Goal: Communication & Community: Answer question/provide support

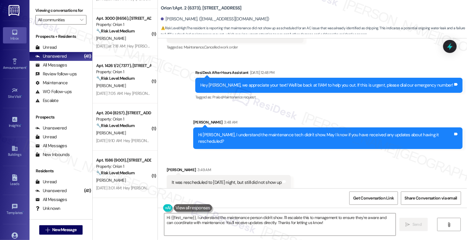
scroll to position [0, 0]
click at [164, 217] on textarea "Hi {{first_name}}, I understand the maintenance person didn't show. I'll escala…" at bounding box center [279, 224] width 231 height 22
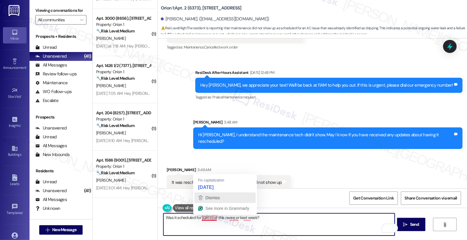
click at [204, 194] on div "Dismiss" at bounding box center [212, 197] width 16 height 9
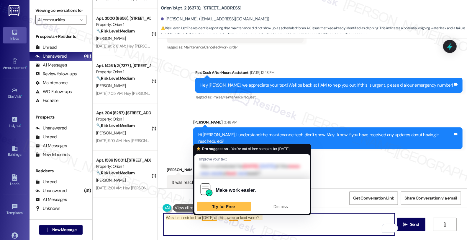
click at [203, 214] on div "Pro suggestion · You're out of free samples for [DATE] Improve your text Was it…" at bounding box center [252, 179] width 118 height 71
click at [203, 218] on textarea "Was it scheduled for [DATE] of this nwee or kext week?" at bounding box center [278, 224] width 231 height 22
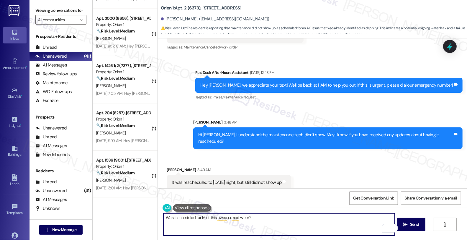
click at [213, 179] on div "It was rescheduled to [DATE] night, but still did not show up" at bounding box center [227, 182] width 110 height 6
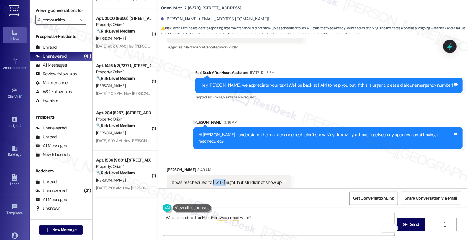
click at [213, 179] on div "It was rescheduled to [DATE] night, but still did not show up" at bounding box center [227, 182] width 110 height 6
copy div "[DATE]"
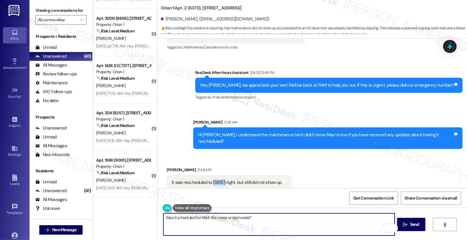
click at [199, 217] on textarea "Was it scheduled for Miof this nwee or kext week?" at bounding box center [278, 224] width 231 height 22
paste textarea "onday"
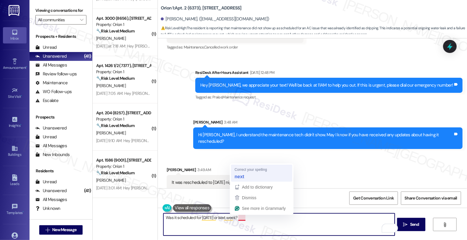
type textarea "Was it scheduled for [DATE] or next week?"
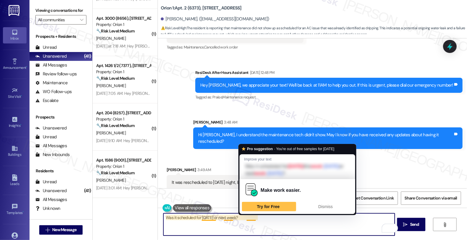
click at [276, 220] on textarea "Was it scheduled for [DATE] or next week?" at bounding box center [278, 224] width 231 height 22
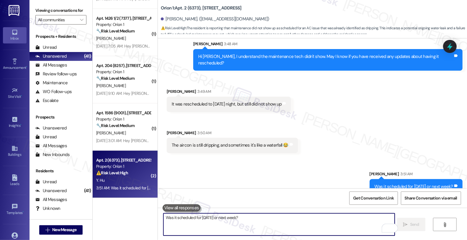
scroll to position [829, 0]
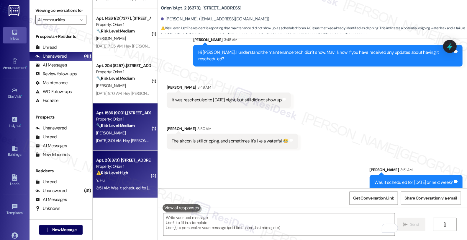
click at [123, 135] on div "[PERSON_NAME]" at bounding box center [124, 132] width 56 height 7
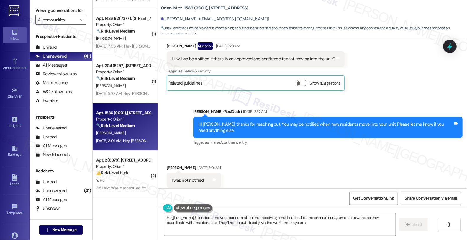
scroll to position [161, 0]
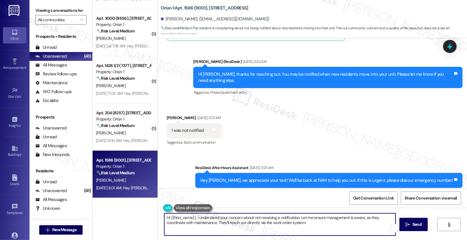
drag, startPoint x: 194, startPoint y: 217, endPoint x: 315, endPoint y: 237, distance: 122.4
click at [315, 237] on div "Hi {{first_name}}, I understand your concern about not receiving a notification…" at bounding box center [312, 229] width 309 height 44
click at [194, 215] on textarea "Hi {{first_name}}, I understand your concern about not receiving a notification…" at bounding box center [278, 224] width 231 height 22
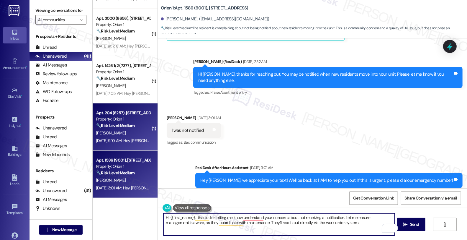
type textarea "Hi {{first_name}}, thanks for letting me know understand your concern about not…"
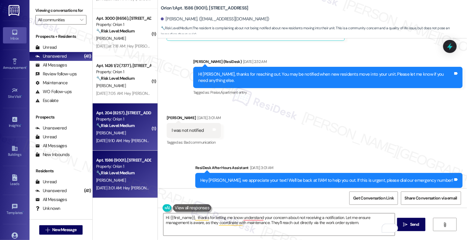
click at [121, 141] on div "[DATE] 9:10 AM: Hey [PERSON_NAME], we appreciate your text! We'll be back at 11…" at bounding box center [226, 140] width 260 height 5
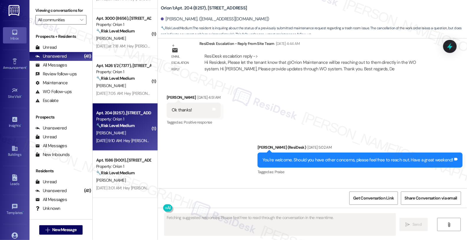
scroll to position [688, 0]
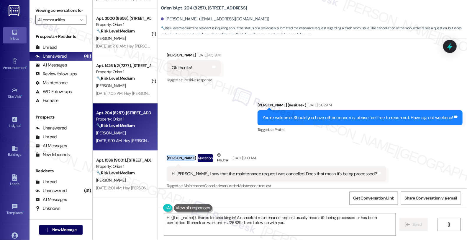
drag, startPoint x: 162, startPoint y: 152, endPoint x: 185, endPoint y: 155, distance: 23.5
click at [185, 155] on div "Received via SMS [PERSON_NAME] Question Neutral [DATE] 9:10 AM Hi [PERSON_NAME]…" at bounding box center [276, 170] width 228 height 47
copy div "[PERSON_NAME]"
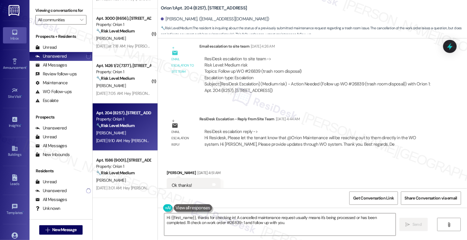
scroll to position [541, 0]
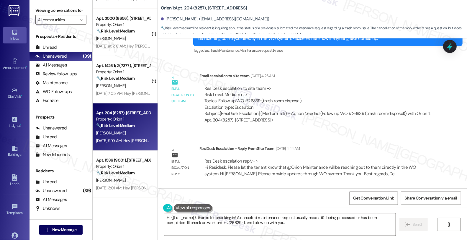
click at [247, 94] on div "ResiDesk escalation to site team -> Risk Level: Medium risk Topics: Follow up W…" at bounding box center [317, 97] width 227 height 25
copy div "26839"
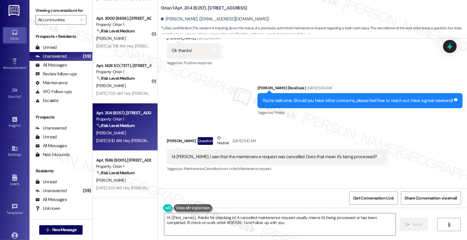
scroll to position [738, 0]
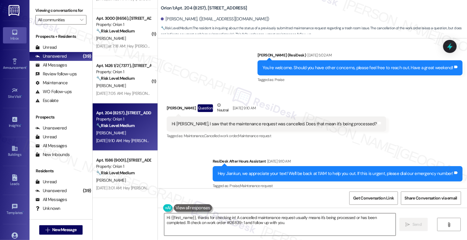
click at [354, 221] on textarea "Hi {{first_name}}, thanks for checking in! A cancelled maintenance request usua…" at bounding box center [279, 224] width 231 height 22
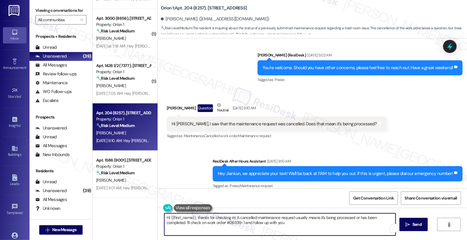
click at [356, 222] on textarea "Hi {{first_name}}, thanks for checking in! A cancelled maintenance request usua…" at bounding box center [279, 224] width 231 height 22
click at [354, 218] on textarea "Hi {{first_name}}, thanks for checking in! A cancelled maintenance request usua…" at bounding box center [279, 224] width 231 height 22
click at [354, 219] on textarea "Hi {{first_name}}, thanks for checking in! A cancelled maintenance request usua…" at bounding box center [279, 224] width 231 height 22
type textarea "Hi {{first_name}}, thanks for checking in! A cancelled maintenance request usua…"
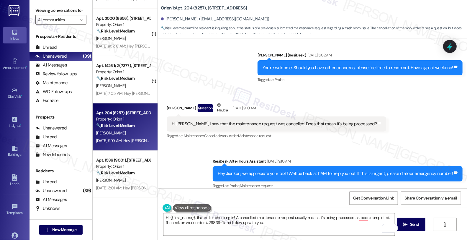
click at [179, 208] on button at bounding box center [192, 207] width 38 height 7
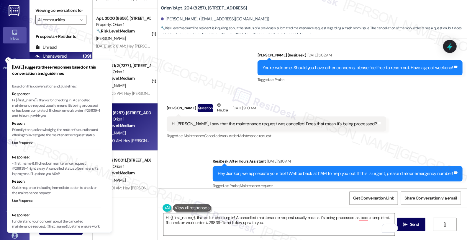
click at [298, 226] on textarea "Hi {{first_name}}, thanks for checking in! A cancelled maintenance request usua…" at bounding box center [278, 224] width 231 height 22
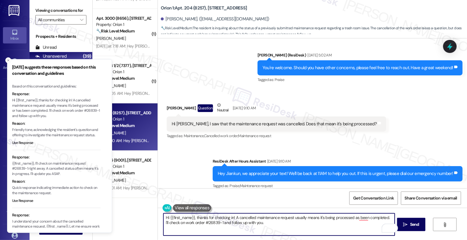
click at [353, 122] on div "Hi [PERSON_NAME], I saw that the maintenance request was cancelled. Does that m…" at bounding box center [277, 123] width 220 height 15
click at [351, 218] on textarea "Hi {{first_name}}, thanks for checking in! A cancelled maintenance request usua…" at bounding box center [278, 224] width 231 height 22
drag, startPoint x: 355, startPoint y: 218, endPoint x: 357, endPoint y: 231, distance: 13.1
click at [357, 231] on textarea "Hi {{first_name}}, thanks for checking in! A cancelled maintenance request usua…" at bounding box center [278, 224] width 231 height 22
click at [206, 222] on textarea "Hi {{first_name}}, thanks for checking in! A cancelled maintenance request usua…" at bounding box center [278, 224] width 231 height 22
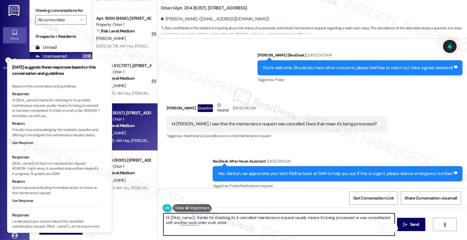
click at [196, 221] on textarea "Hi {{first_name}}, thanks for checking in! A cancelled maintenance request usua…" at bounding box center [278, 224] width 231 height 22
click at [226, 224] on textarea "Hi {{first_name}}, thanks for checking in! A cancelled maintenance request usua…" at bounding box center [278, 224] width 231 height 22
drag, startPoint x: 212, startPoint y: 223, endPoint x: 122, endPoint y: 222, distance: 90.3
click at [122, 223] on div "( 1 ) Apt. 6 (7756), [STREET_ADDRESS] Property: Orion 1 🔧 Risk Level: Medium Th…" at bounding box center [280, 120] width 374 height 240
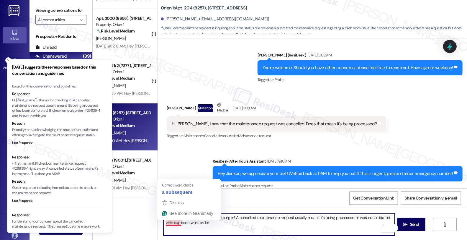
click at [167, 222] on textarea "Hi {{first_name}}, thanks for checking in! A cancelled maintenance request usua…" at bounding box center [278, 224] width 231 height 22
click at [168, 225] on textarea "Hi {{first_name}}, thanks for checking in! A cancelled maintenance request usua…" at bounding box center [278, 224] width 231 height 22
click at [169, 222] on textarea "Hi {{first_name}}, thanks for checking in! A cancelled maintenance request usua…" at bounding box center [278, 224] width 231 height 22
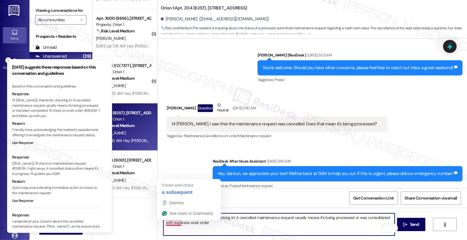
click at [169, 222] on textarea "Hi {{first_name}}, thanks for checking in! A cancelled maintenance request usua…" at bounding box center [278, 224] width 231 height 22
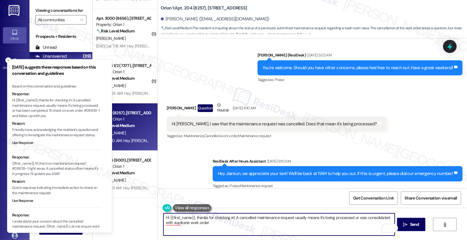
click at [163, 223] on textarea "Hi {{first_name}}, thanks for checking in! A cancelled maintenance request usua…" at bounding box center [278, 224] width 231 height 22
type textarea "Hi {{first_name}}, thanks for checking in! A cancelled maintenance request usua…"
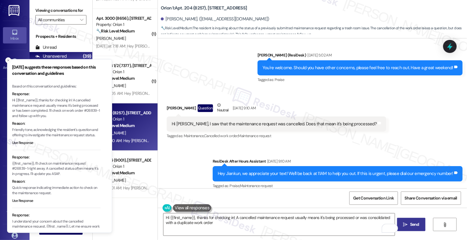
click at [414, 223] on span "Send" at bounding box center [414, 224] width 9 height 6
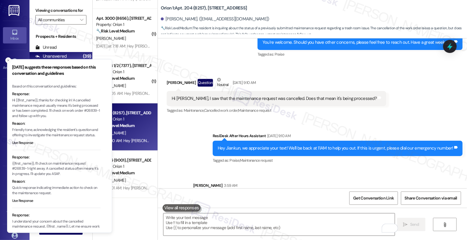
scroll to position [786, 0]
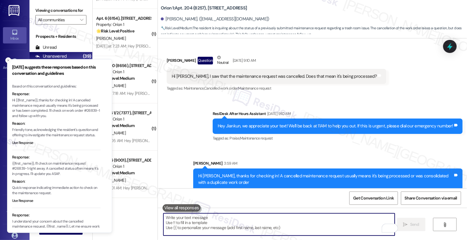
click at [226, 218] on textarea "To enrich screen reader interactions, please activate Accessibility in Grammarl…" at bounding box center [278, 224] width 231 height 22
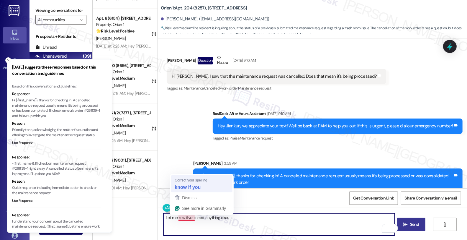
type textarea "Let me know if you need anything else."
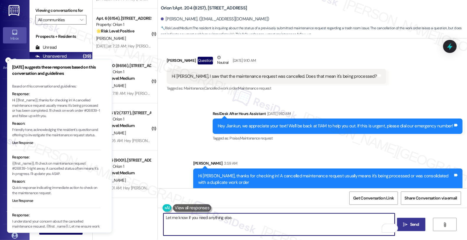
click at [241, 216] on textarea "Let me know if you need anything else." at bounding box center [278, 224] width 231 height 22
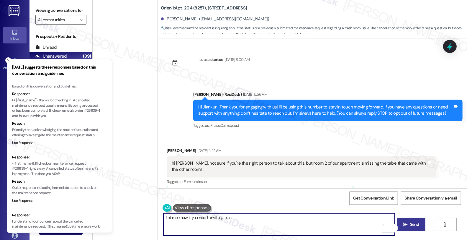
scroll to position [786, 0]
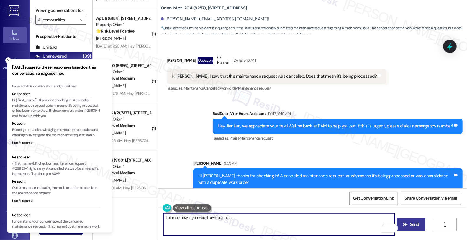
type textarea "Let me know if you need anything else."
click at [419, 223] on span "Send" at bounding box center [414, 224] width 9 height 6
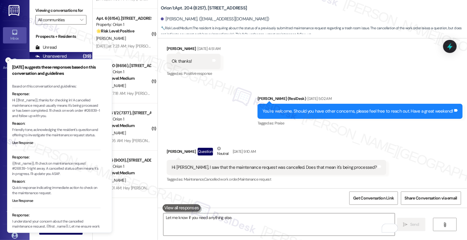
scroll to position [688, 0]
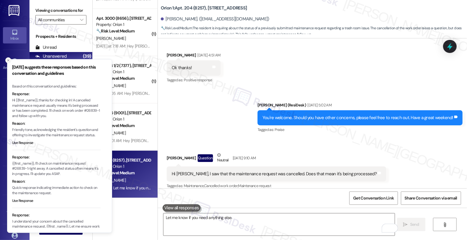
click at [7, 60] on icon "Close toast" at bounding box center [8, 60] width 4 height 4
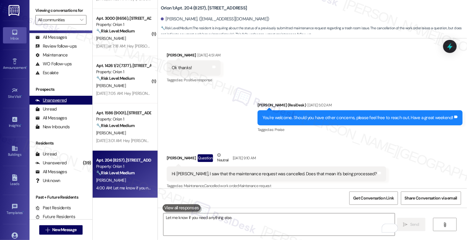
scroll to position [35, 0]
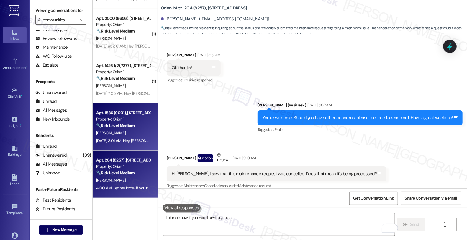
click at [118, 131] on div "[PERSON_NAME]" at bounding box center [124, 132] width 56 height 7
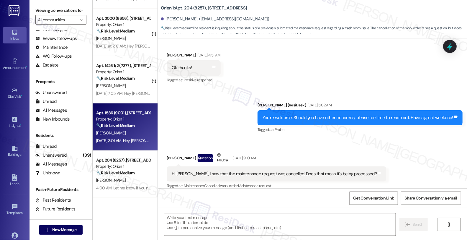
type textarea "Fetching suggested responses. Please feel free to read through the conversation…"
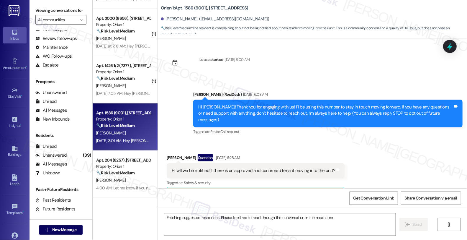
scroll to position [112, 0]
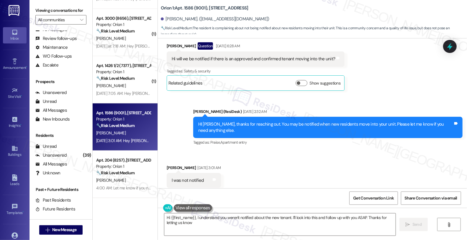
type textarea "Hi {{first_name}}, I understand you weren't notified about the new tenant. I'll…"
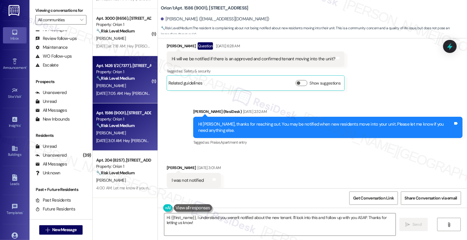
click at [120, 92] on div "Sep 16, 2025 at 7:05 AM: Hey Kirsten, we appreciate your text! We'll be back at…" at bounding box center [226, 93] width 261 height 5
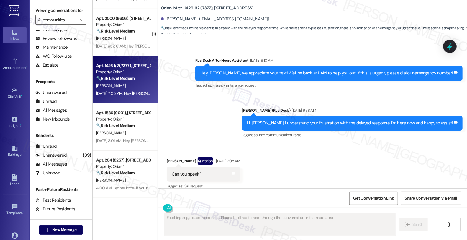
scroll to position [330, 0]
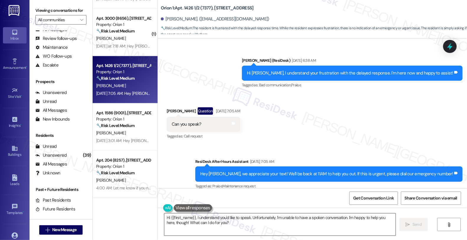
click at [246, 216] on textarea "Hi {{first_name}}, I understand you'd like to speak. Unfortunately, I'm unable …" at bounding box center [279, 224] width 231 height 22
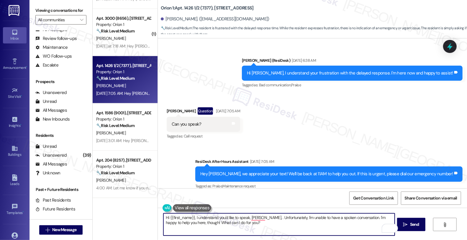
scroll to position [0, 0]
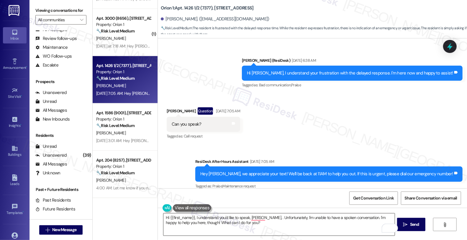
click at [259, 222] on textarea "Hi {{first_name}}, I understand you'd like to speak, hoiwevr, . Unfortunately, …" at bounding box center [278, 224] width 231 height 22
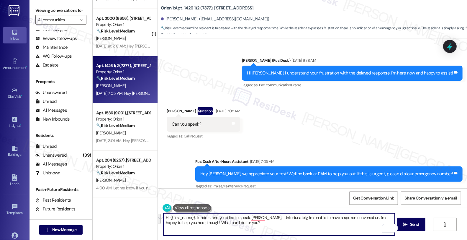
drag, startPoint x: 192, startPoint y: 217, endPoint x: 264, endPoint y: 227, distance: 73.0
click at [264, 227] on textarea "Hi {{first_name}}, I understand you'd like to speak, hoiwevr, . Unfortunately, …" at bounding box center [278, 224] width 231 height 22
paste textarea "I would love to speak with you. However, I'm only communicating with tenants vi…"
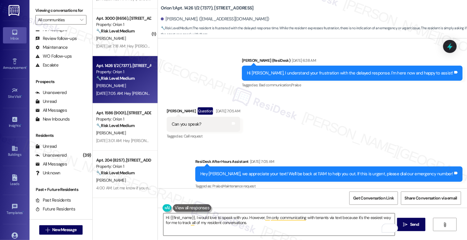
click at [225, 229] on textarea "Hi {{first_name}}, I would love to speak with you. However, I'm only communicat…" at bounding box center [278, 224] width 231 height 22
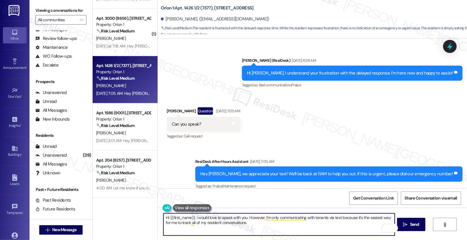
drag, startPoint x: 303, startPoint y: 218, endPoint x: 325, endPoint y: 216, distance: 21.9
click at [325, 216] on textarea "Hi {{first_name}}, I would love to speak with you. However, I'm only communicat…" at bounding box center [278, 224] width 231 height 22
click at [250, 222] on textarea "Hi {{first_name}}, I would love to speak with you. However, I'm only communicat…" at bounding box center [278, 224] width 231 height 22
click at [294, 225] on textarea "Hi {{first_name}}, I would love to speak with you. However, I'm only communicat…" at bounding box center [278, 224] width 231 height 22
type textarea "Hi {{first_name}}, I would love to speak with you. However, I'm only communicat…"
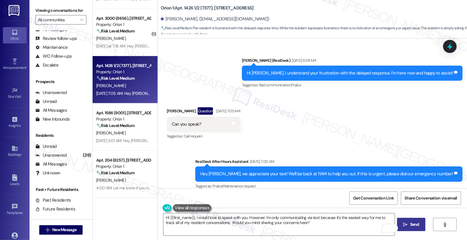
click at [413, 225] on span "Send" at bounding box center [415, 224] width 12 height 6
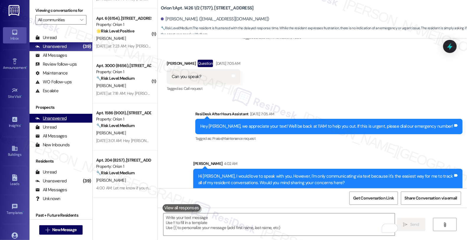
scroll to position [0, 0]
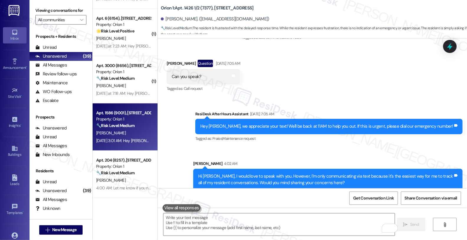
click at [142, 136] on div "[PERSON_NAME]" at bounding box center [124, 132] width 56 height 7
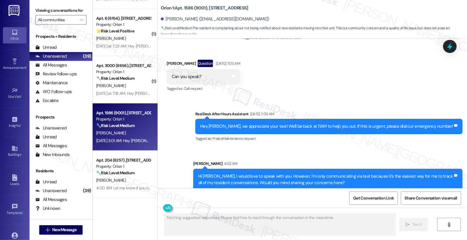
scroll to position [161, 0]
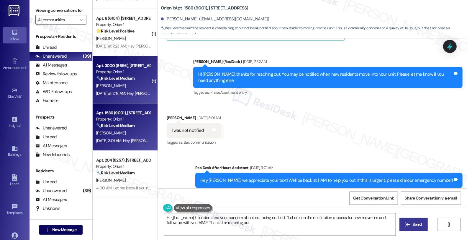
type textarea "Hi {{first_name}}, I understand your concern about not being notified. I'll che…"
click at [144, 87] on div "[PERSON_NAME]" at bounding box center [124, 85] width 56 height 7
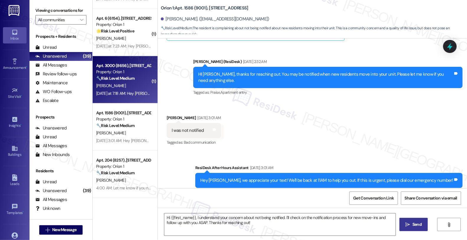
type textarea "Fetching suggested responses. Please feel free to read through the conversation…"
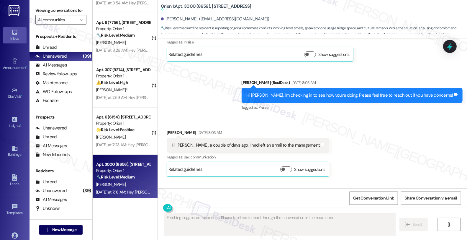
scroll to position [2059, 0]
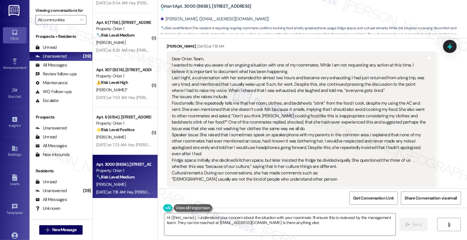
type textarea "Hi {{first_name}}, I understand your concern about the situation with your room…"
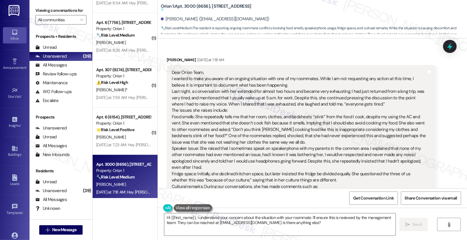
scroll to position [1830, 0]
